Goal: Find specific page/section: Find specific page/section

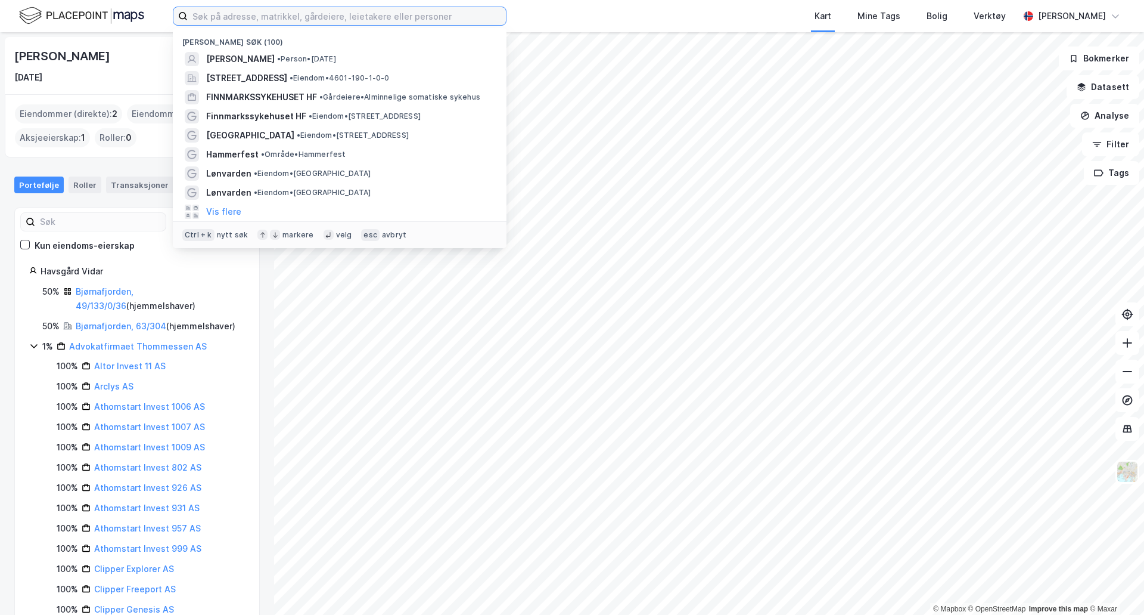
click at [277, 14] on input at bounding box center [347, 16] width 318 height 18
type input "hammerfest"
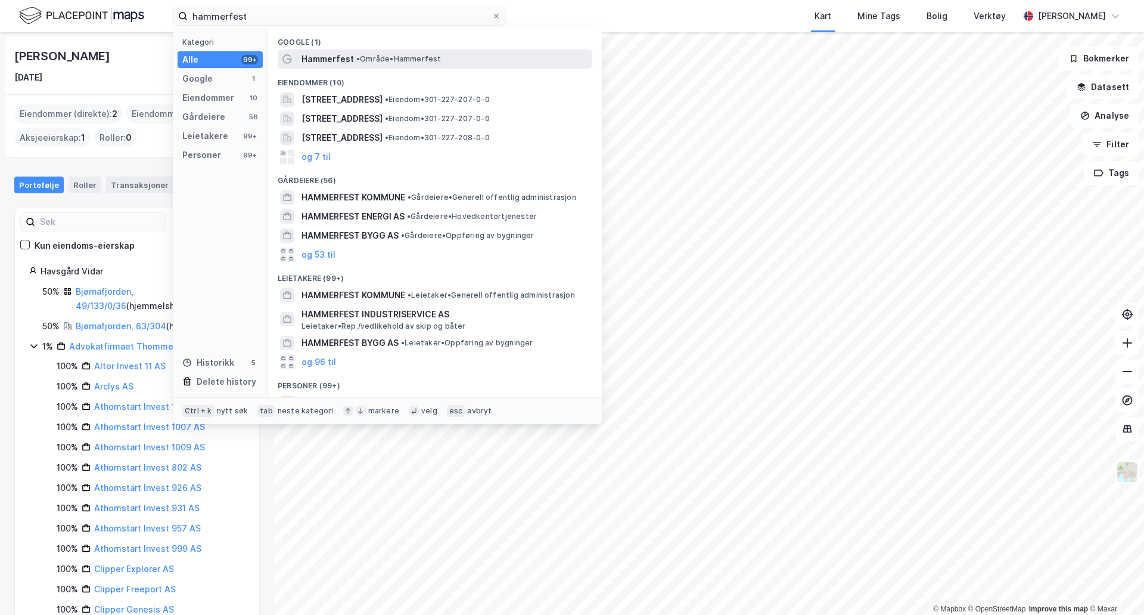
click at [347, 63] on span "Hammerfest" at bounding box center [328, 59] width 52 height 14
